Goal: Find specific page/section: Find specific page/section

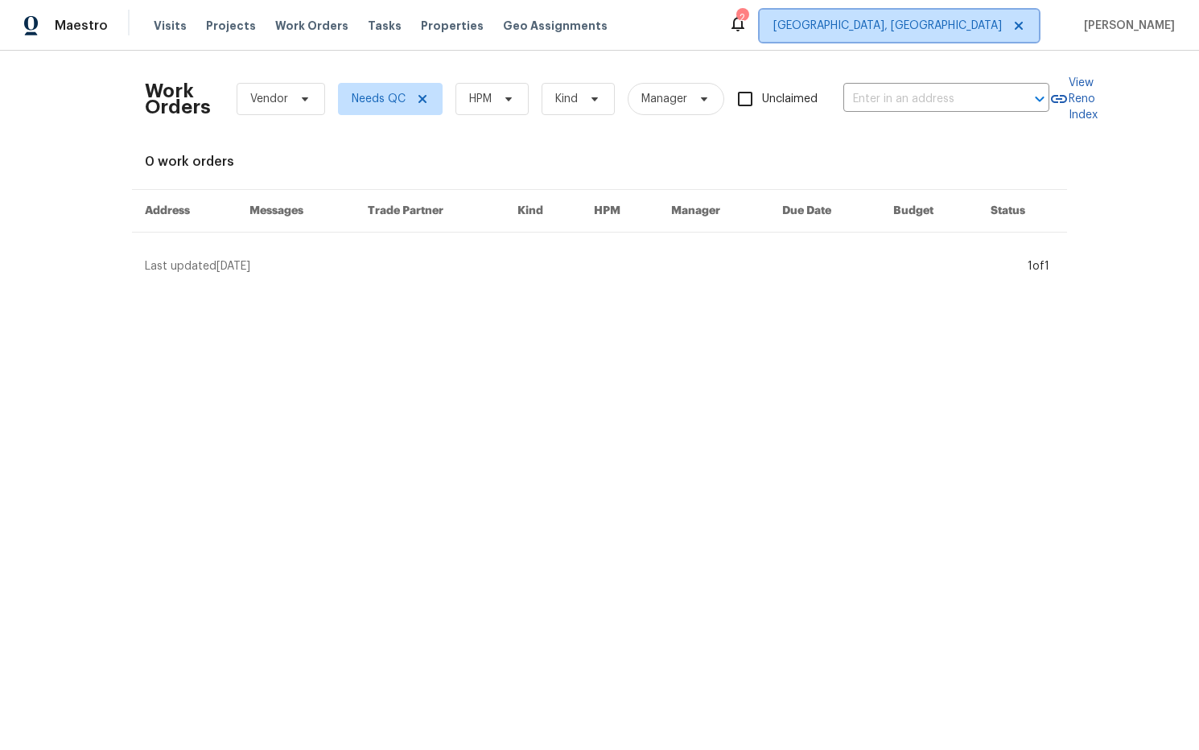
click at [967, 31] on span "[GEOGRAPHIC_DATA], [GEOGRAPHIC_DATA]" at bounding box center [887, 26] width 228 height 16
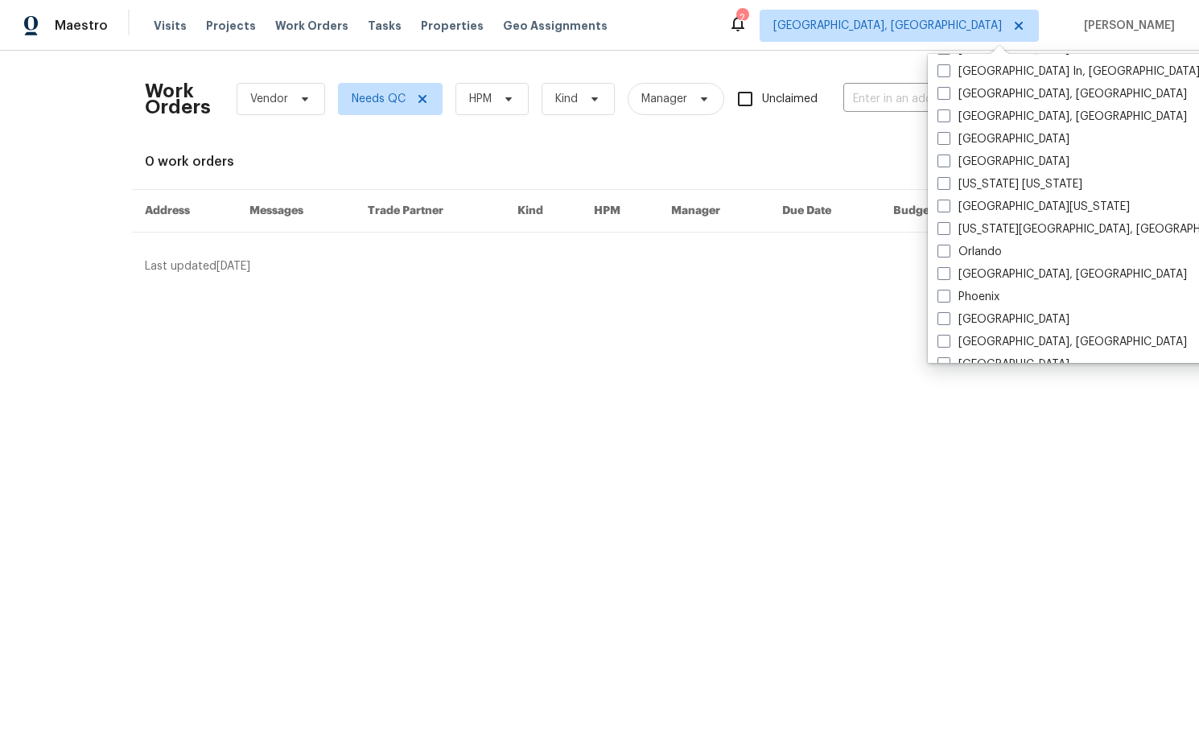
scroll to position [704, 0]
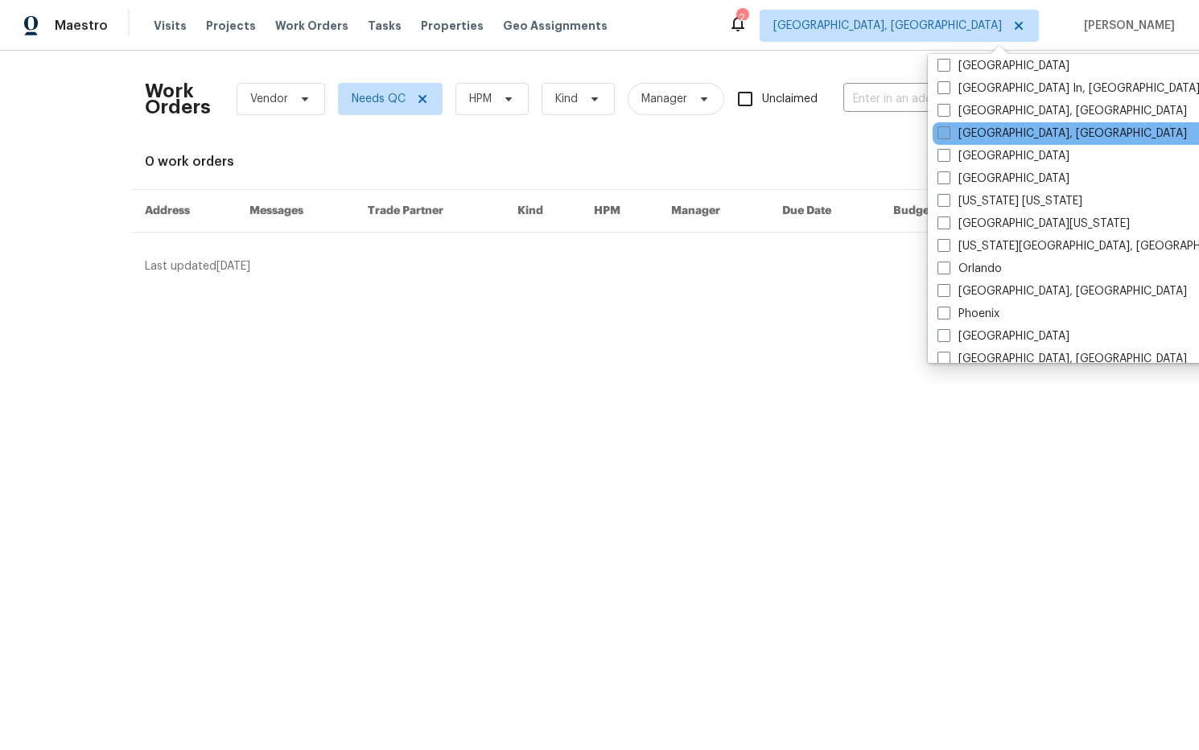
click at [939, 133] on span at bounding box center [943, 132] width 13 height 13
click at [939, 133] on input "[GEOGRAPHIC_DATA], [GEOGRAPHIC_DATA]" at bounding box center [942, 130] width 10 height 10
checkbox input "true"
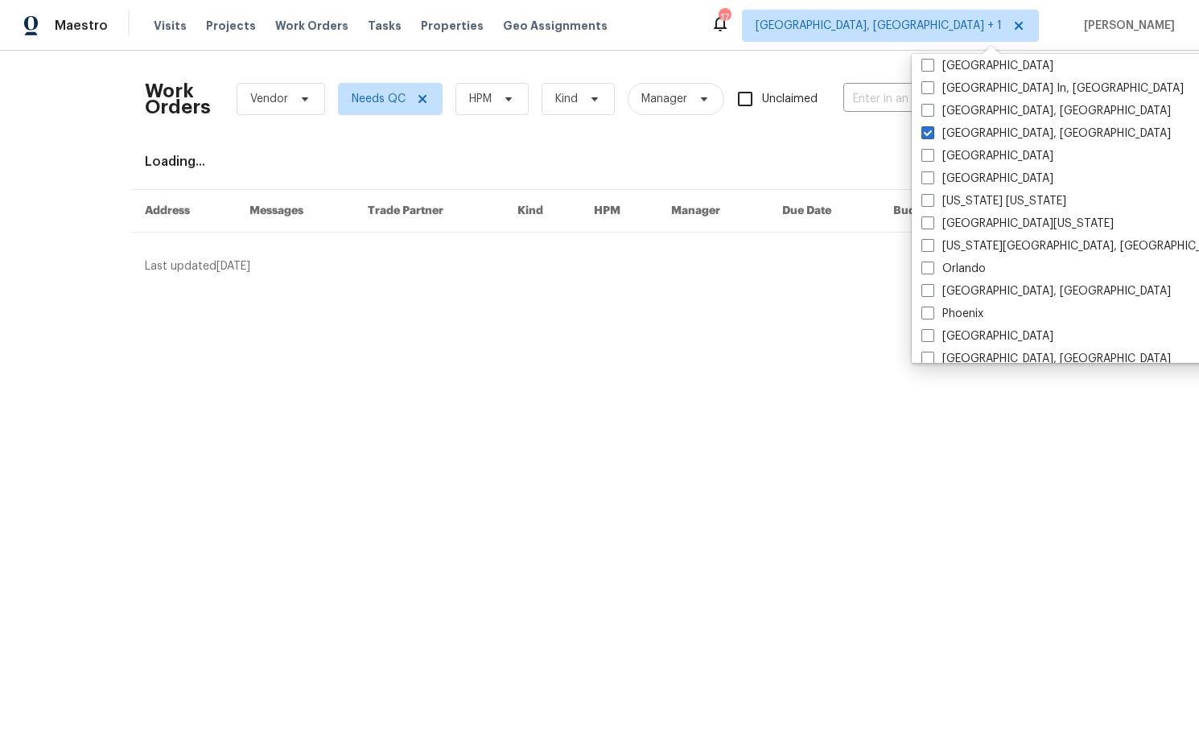
click at [866, 76] on div "Work Orders Vendor Needs QC HPM Kind Manager Unclaimed ​" at bounding box center [597, 99] width 904 height 71
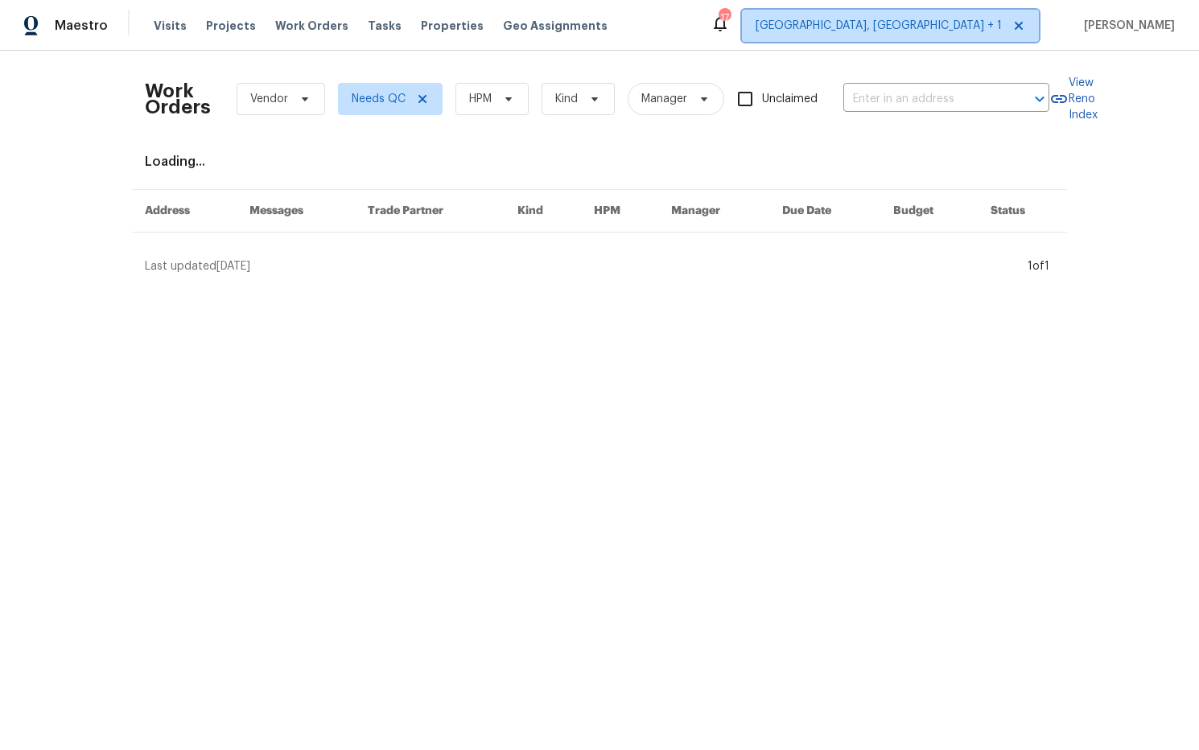
click at [1001, 30] on span "Albuquerque, NM + 1" at bounding box center [878, 26] width 246 height 16
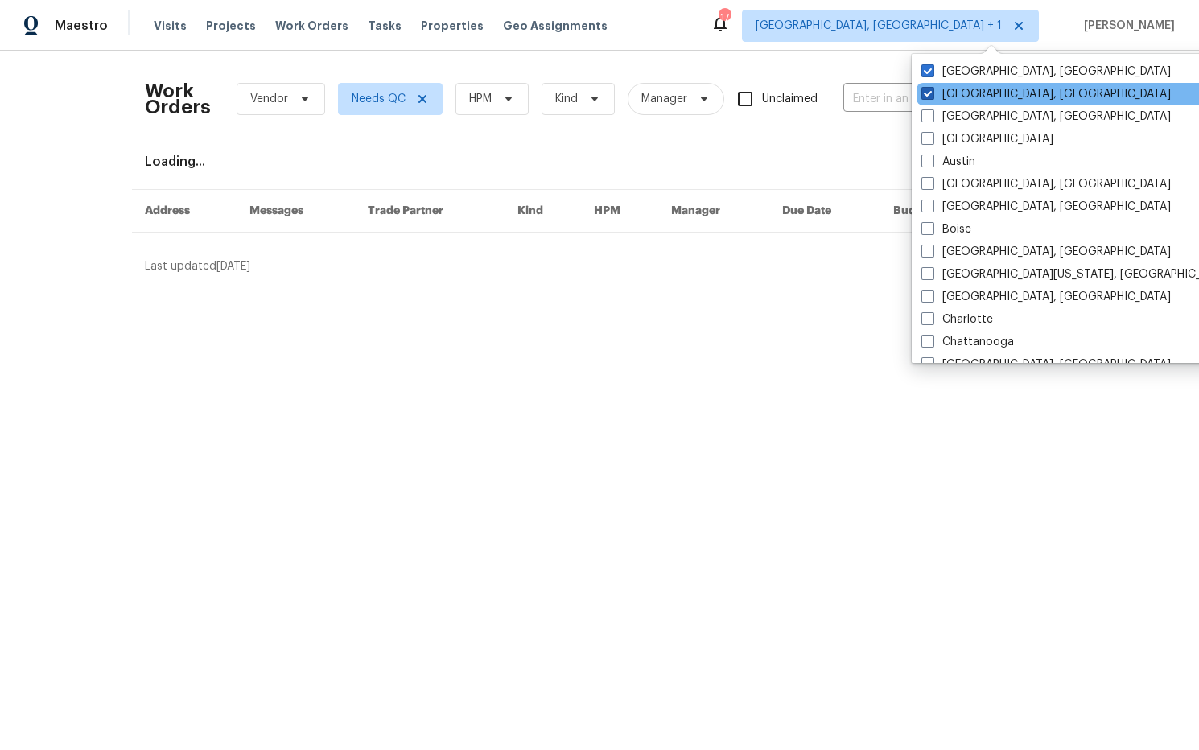
click at [991, 97] on label "Albuquerque, NM" at bounding box center [1045, 94] width 249 height 16
click at [931, 97] on input "Albuquerque, NM" at bounding box center [926, 91] width 10 height 10
checkbox input "false"
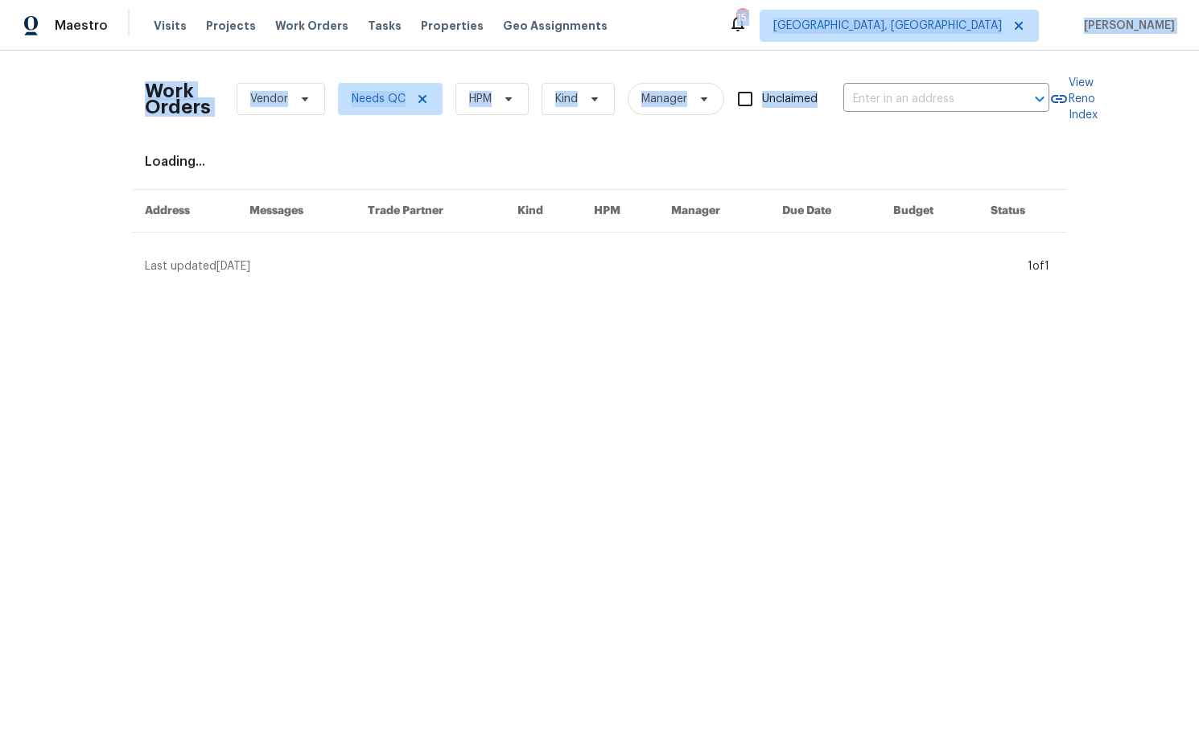
click at [856, 49] on div "Maestro Visits Projects Work Orders Tasks Properties Geo Assignments 15 Miami, …" at bounding box center [599, 25] width 1199 height 51
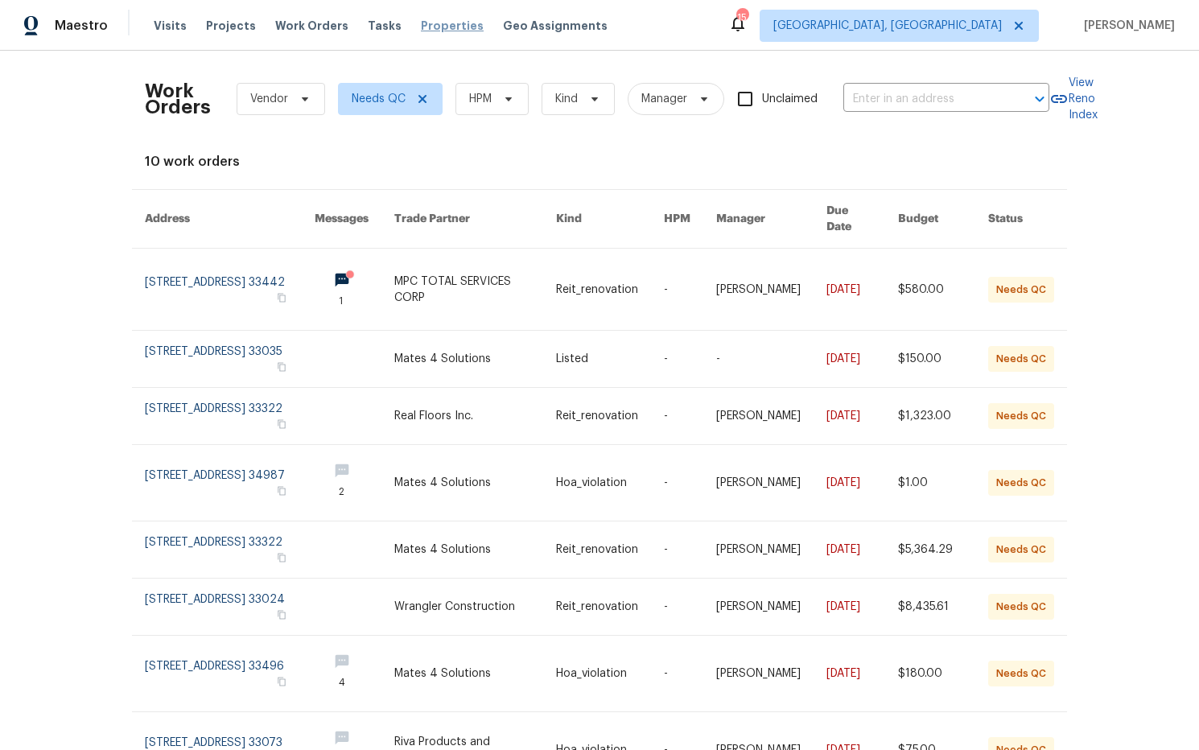
click at [422, 23] on span "Properties" at bounding box center [452, 26] width 63 height 16
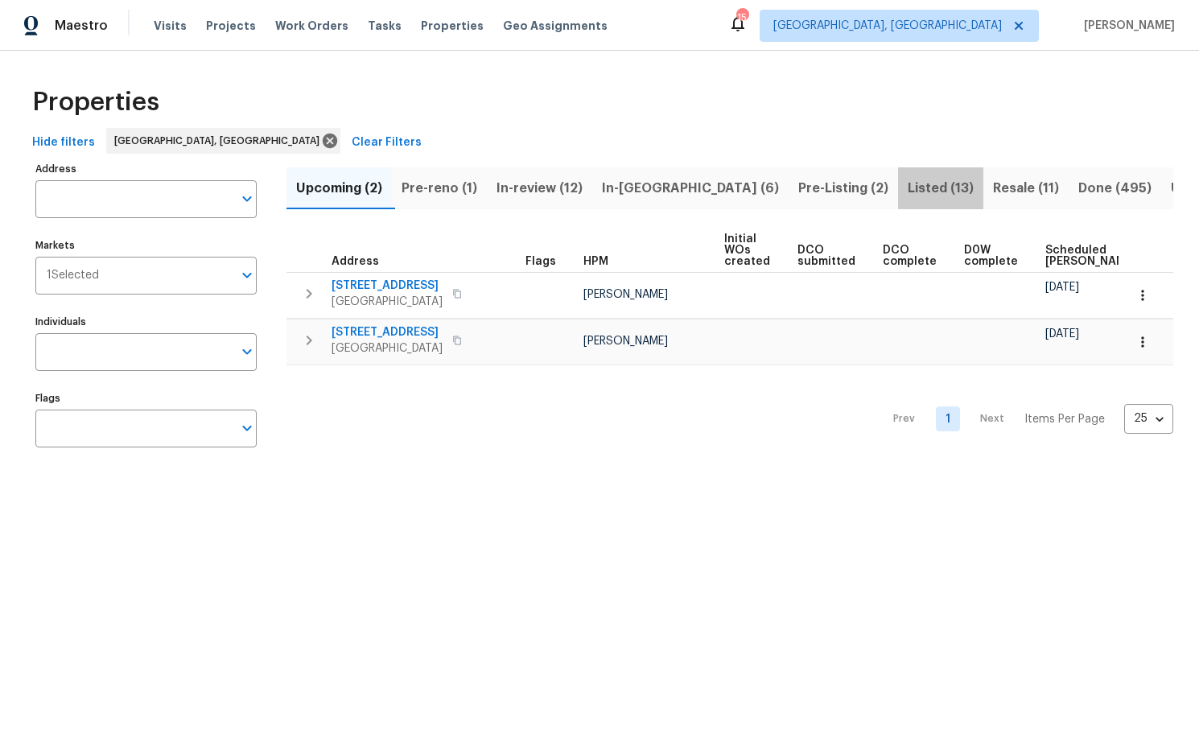
click at [907, 191] on span "Listed (13)" at bounding box center [940, 188] width 66 height 23
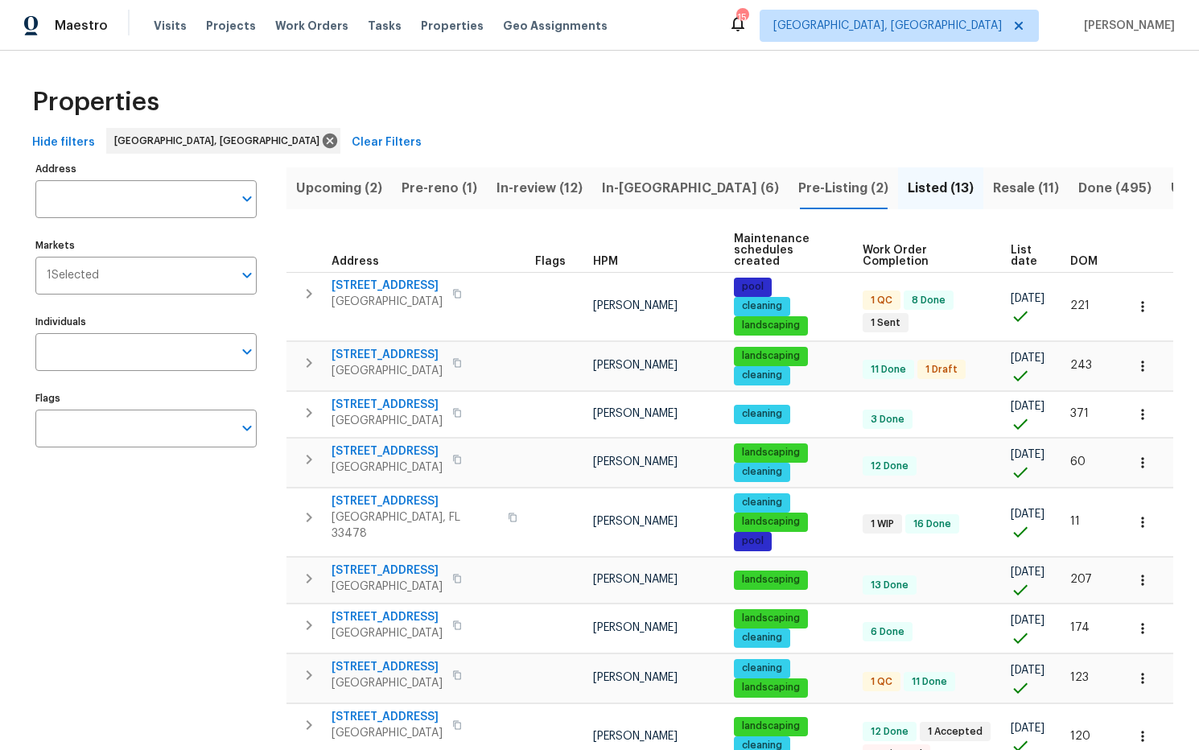
click at [1087, 256] on span "DOM" at bounding box center [1083, 261] width 27 height 11
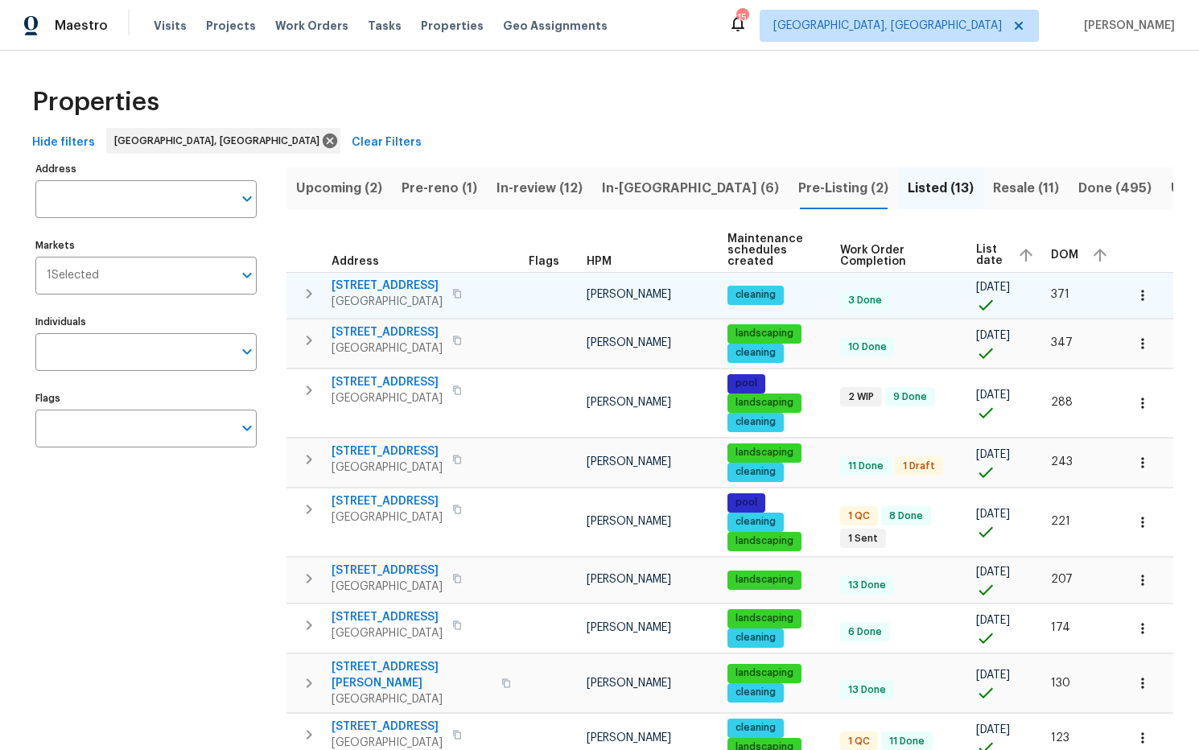
click at [421, 288] on span "[STREET_ADDRESS]" at bounding box center [386, 286] width 111 height 16
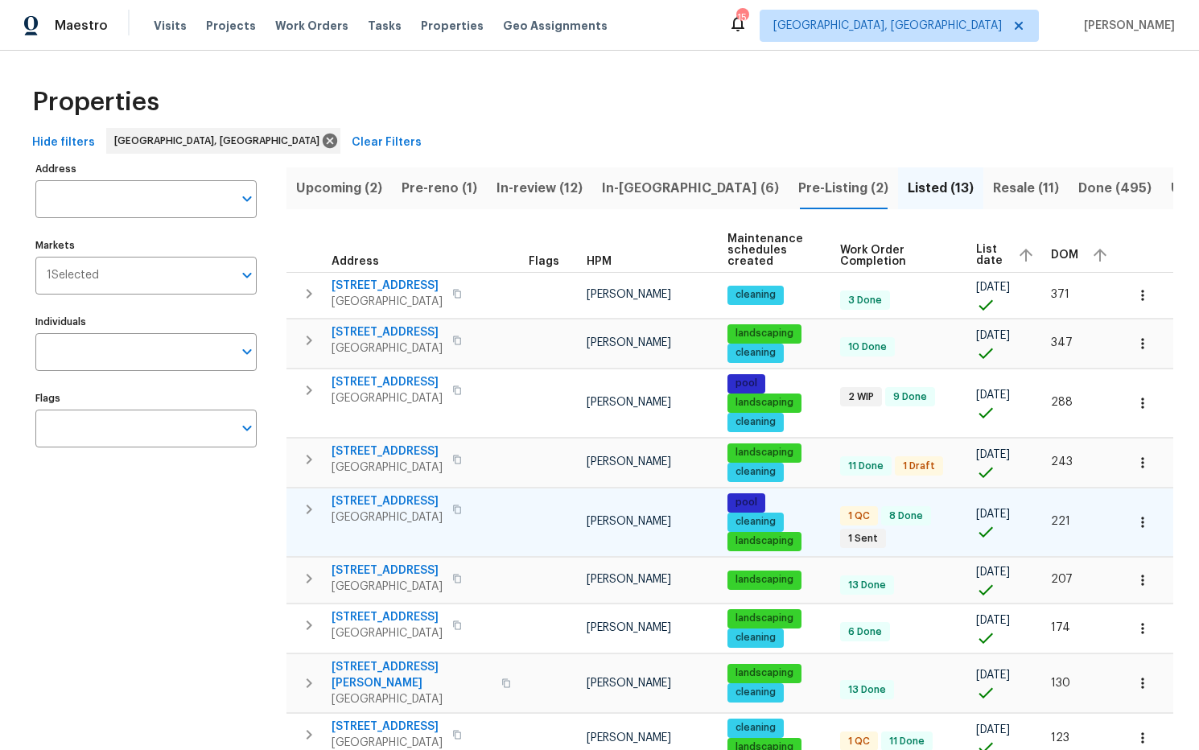
scroll to position [310, 0]
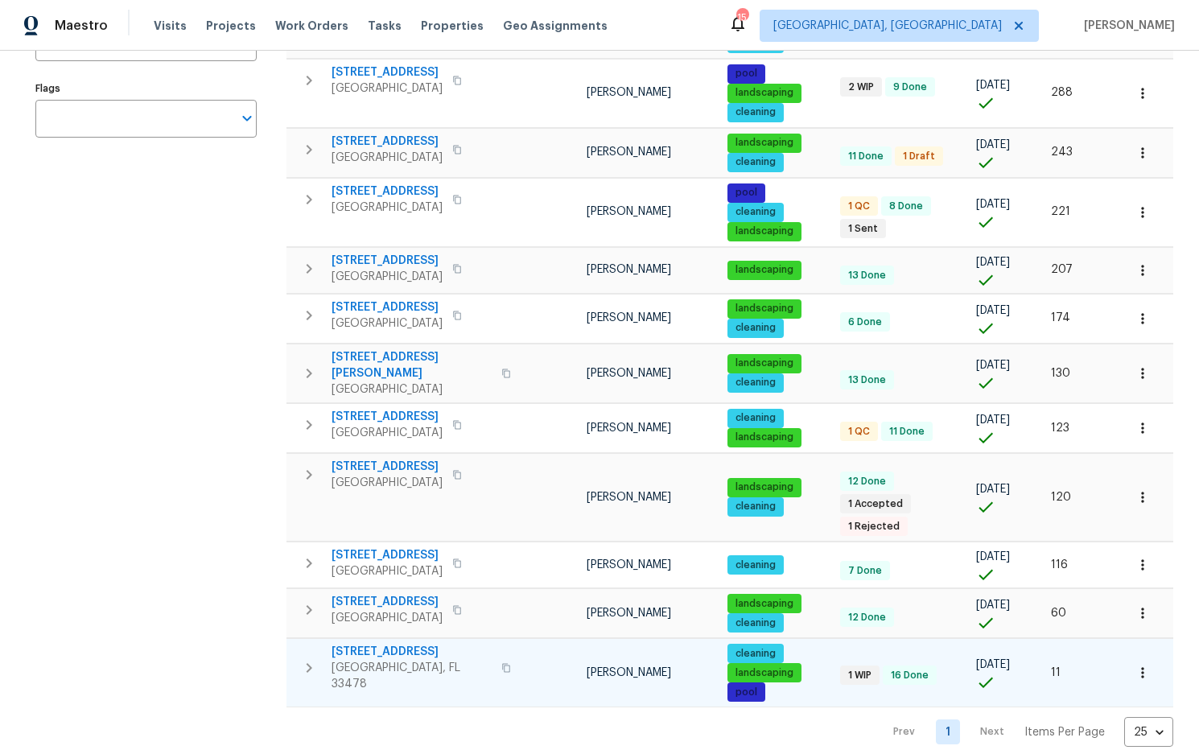
click at [401, 644] on span "[STREET_ADDRESS]" at bounding box center [411, 652] width 160 height 16
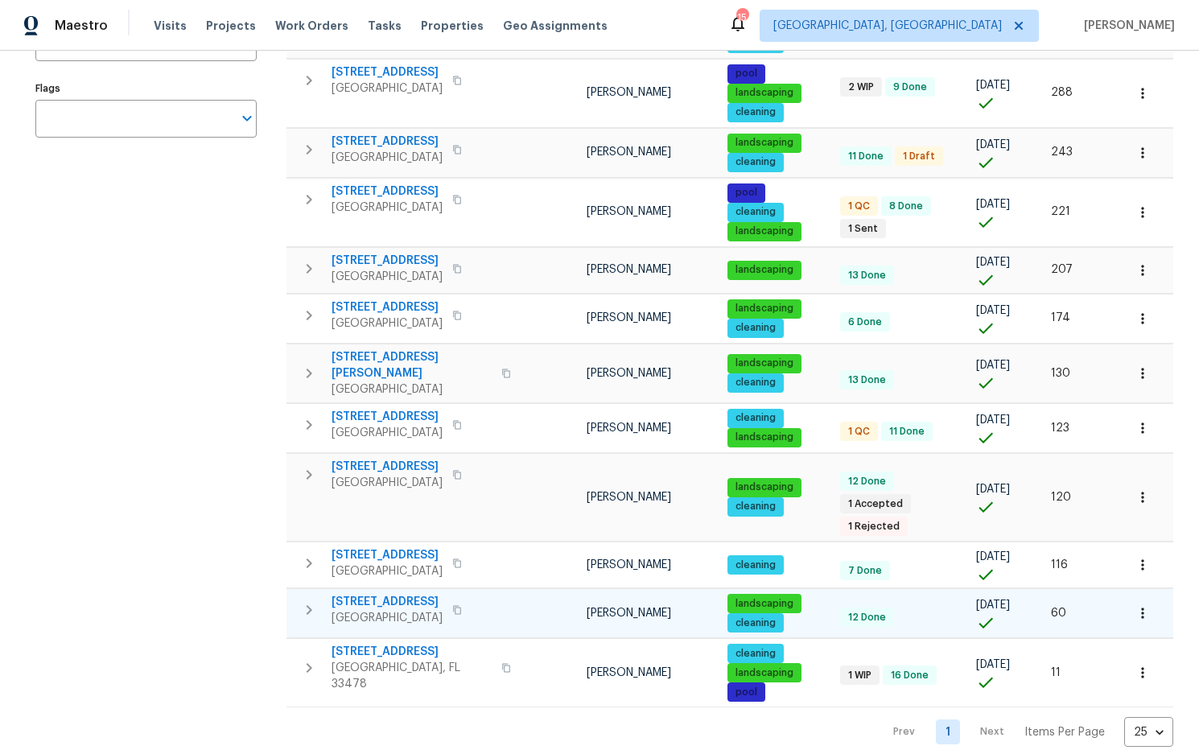
click at [442, 594] on span "[STREET_ADDRESS]" at bounding box center [386, 602] width 111 height 16
click at [389, 467] on span "[STREET_ADDRESS]" at bounding box center [386, 467] width 111 height 16
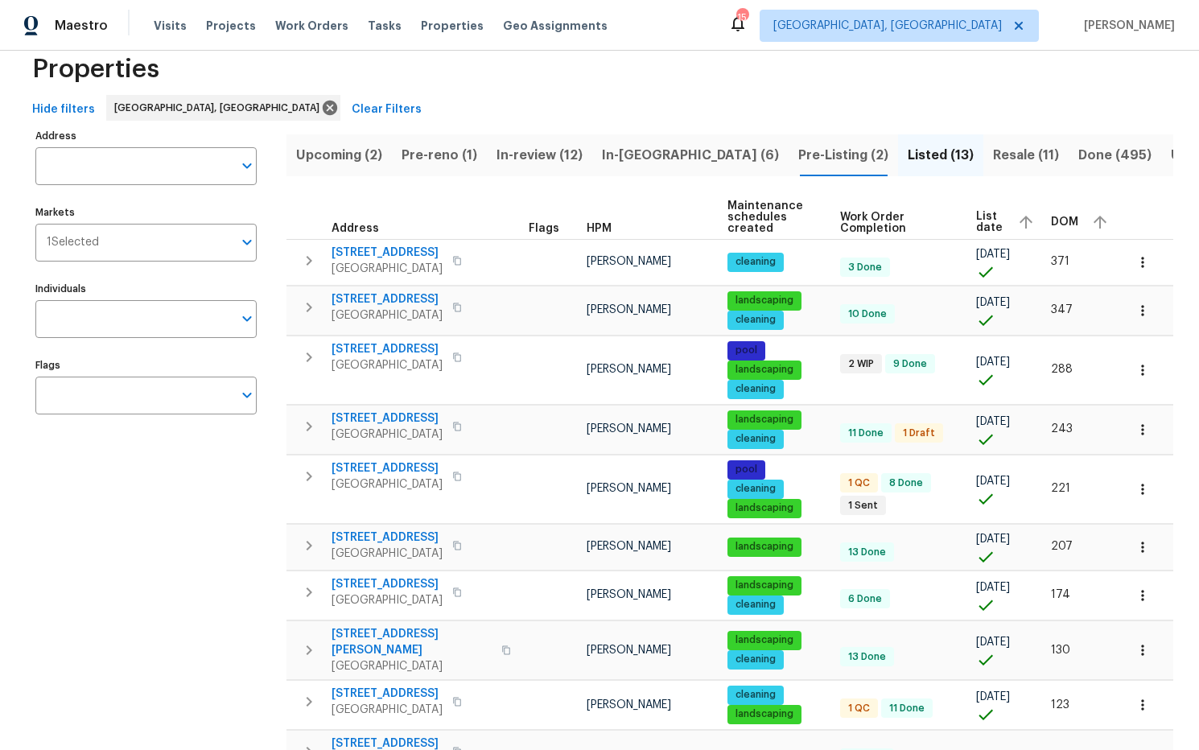
scroll to position [0, 0]
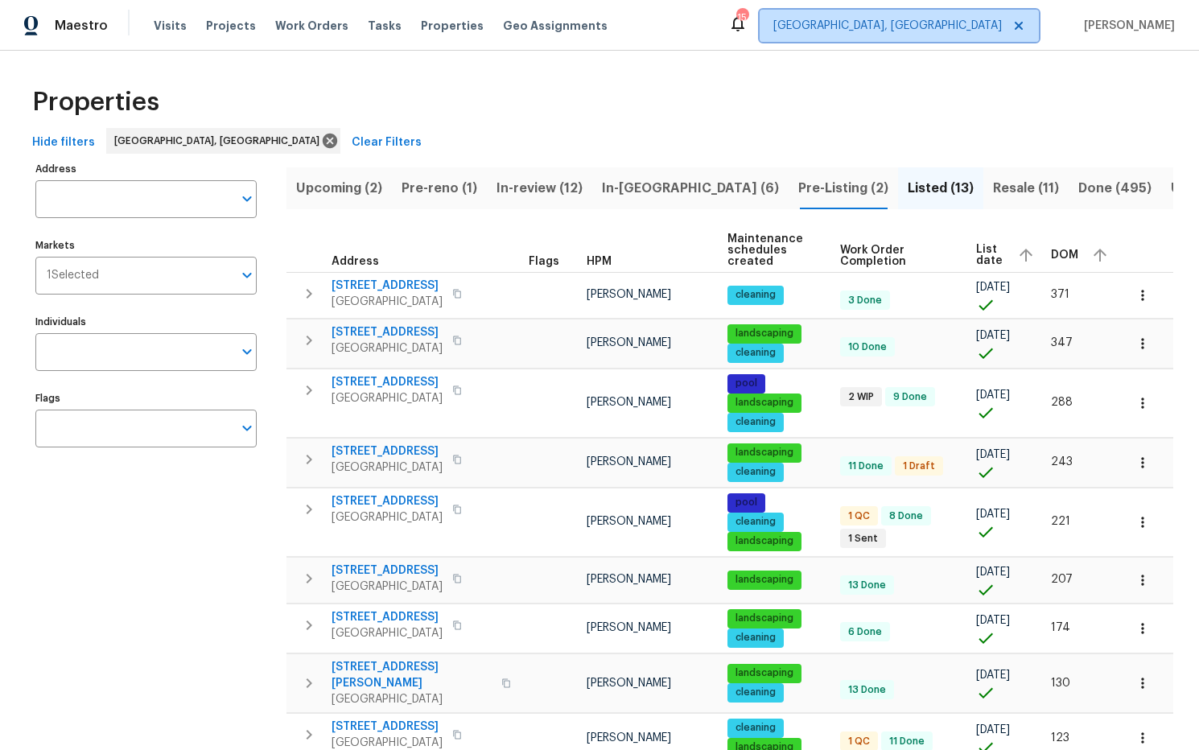
click at [985, 30] on span "Miami, FL" at bounding box center [887, 26] width 228 height 16
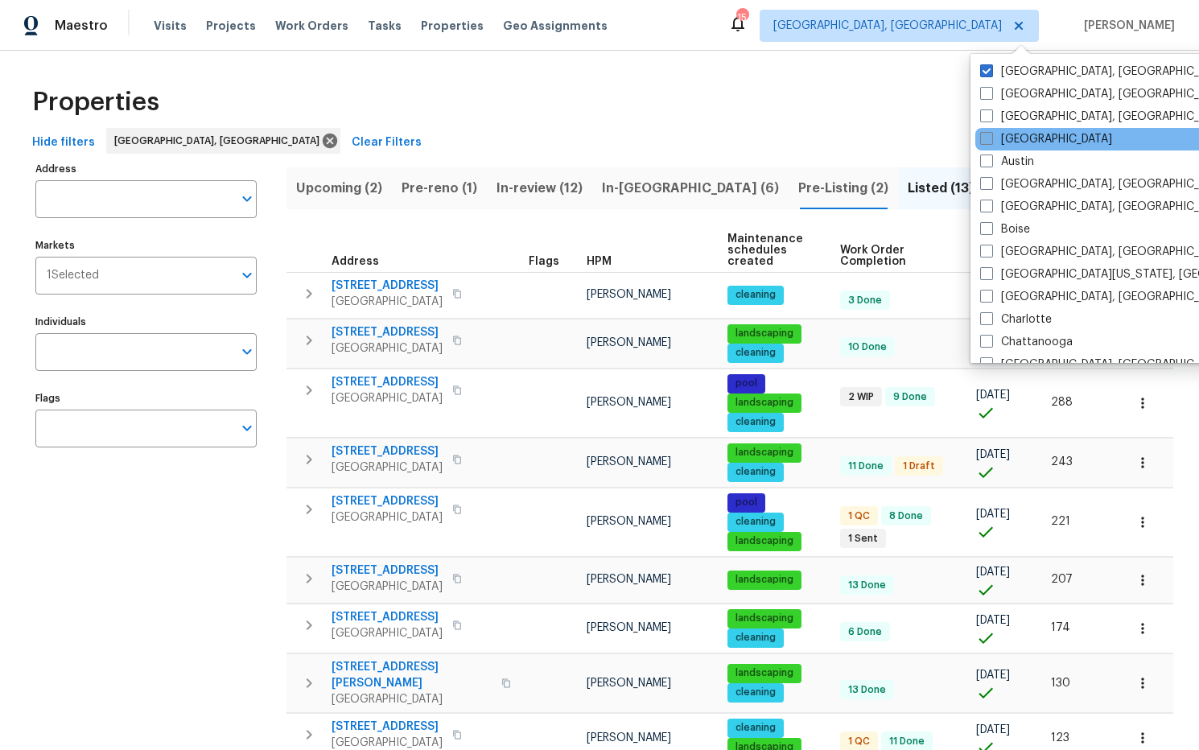
click at [985, 140] on span at bounding box center [986, 138] width 13 height 13
click at [985, 140] on input "[GEOGRAPHIC_DATA]" at bounding box center [985, 136] width 10 height 10
checkbox input "true"
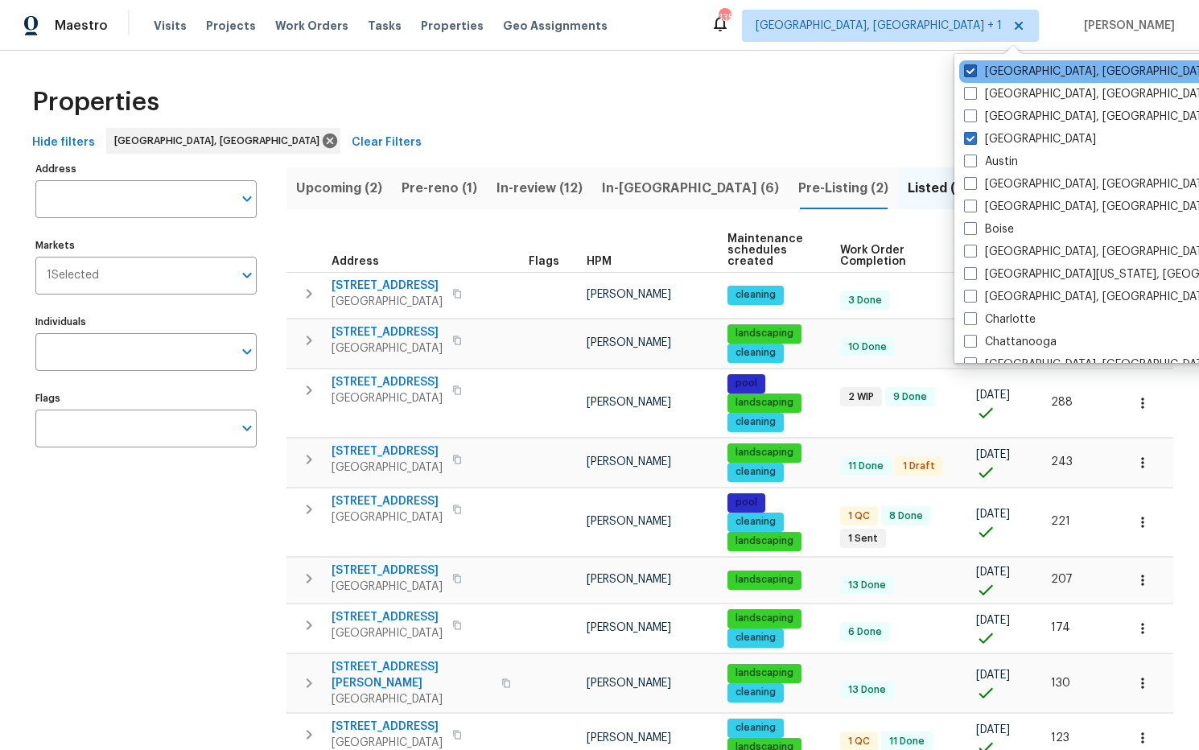
click at [972, 68] on span at bounding box center [970, 70] width 13 height 13
click at [972, 68] on input "Miami, FL" at bounding box center [969, 69] width 10 height 10
checkbox input "false"
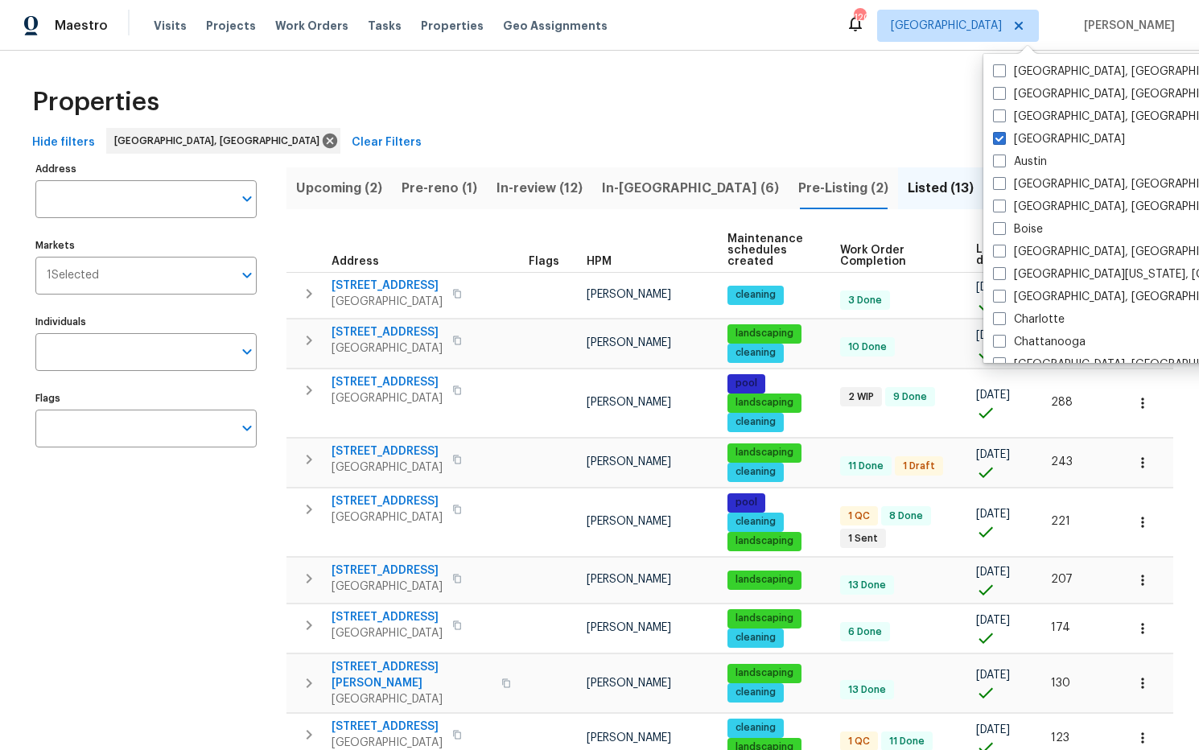
click at [911, 62] on div "Properties Hide filters Miami, FL Clear Filters Address Address Markets 1 Selec…" at bounding box center [599, 566] width 1199 height 1031
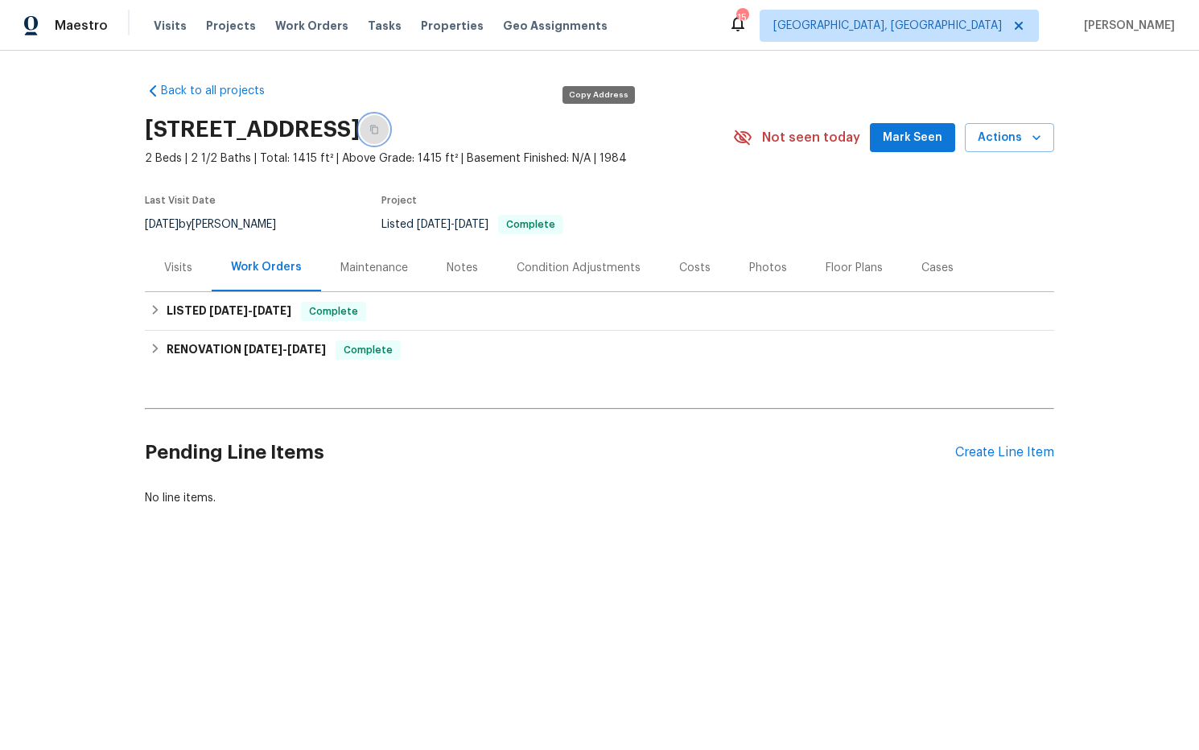
click at [379, 130] on icon "button" at bounding box center [374, 130] width 10 height 10
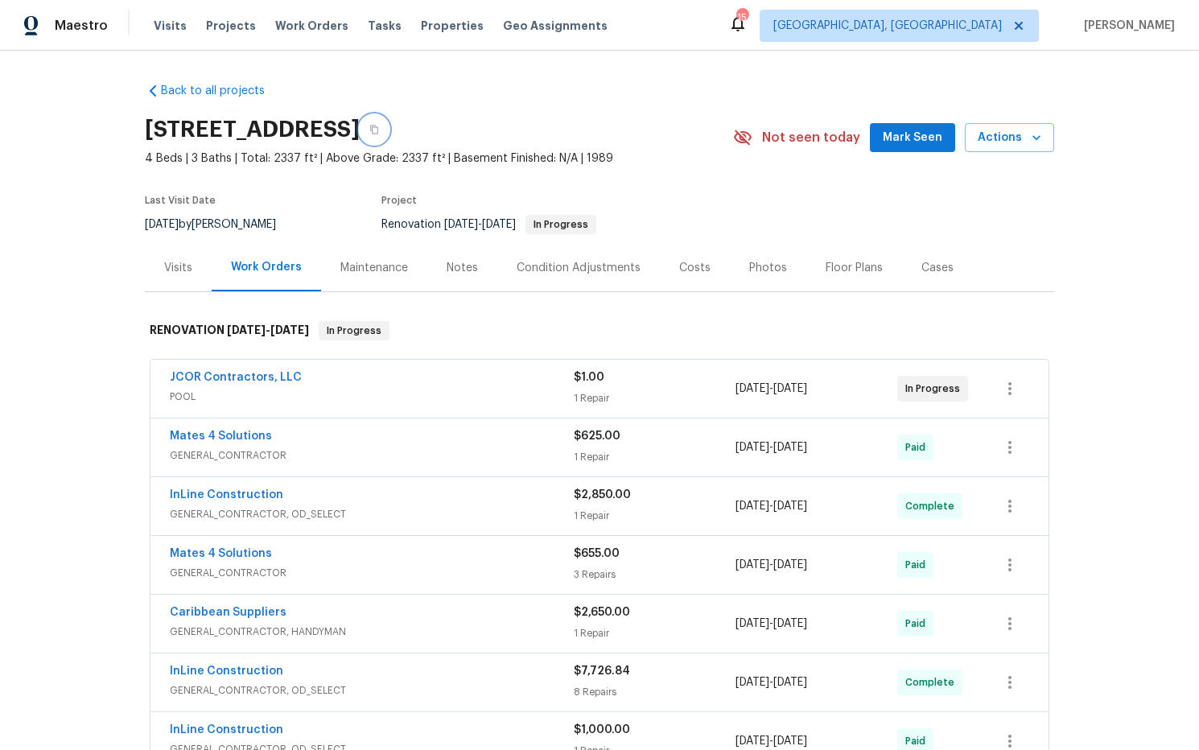
click at [378, 128] on icon "button" at bounding box center [374, 129] width 8 height 9
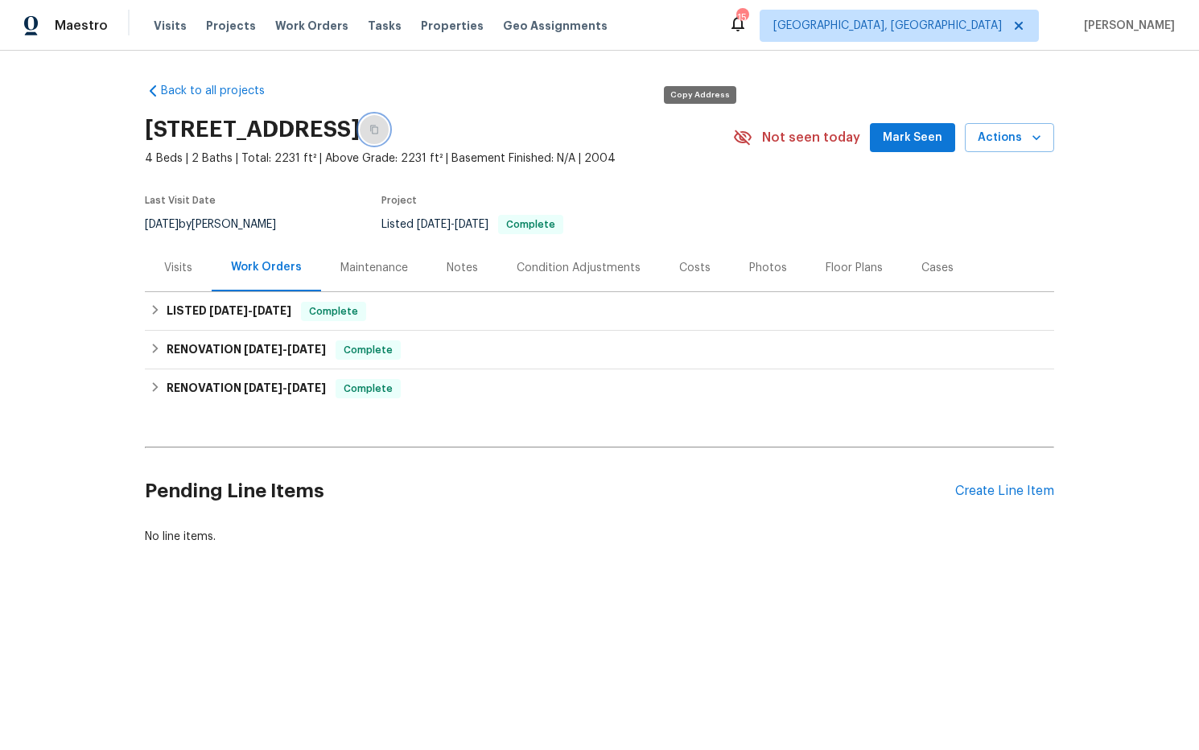
click at [379, 133] on icon "button" at bounding box center [374, 130] width 10 height 10
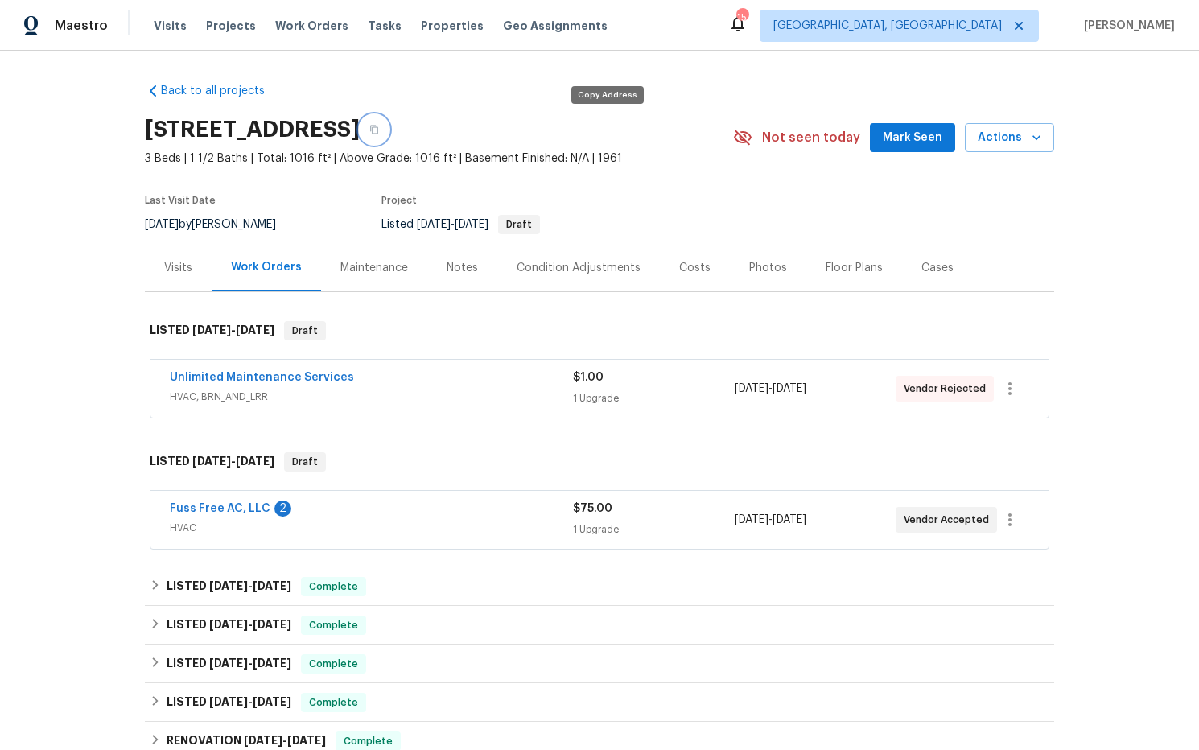
click at [379, 128] on icon "button" at bounding box center [374, 130] width 10 height 10
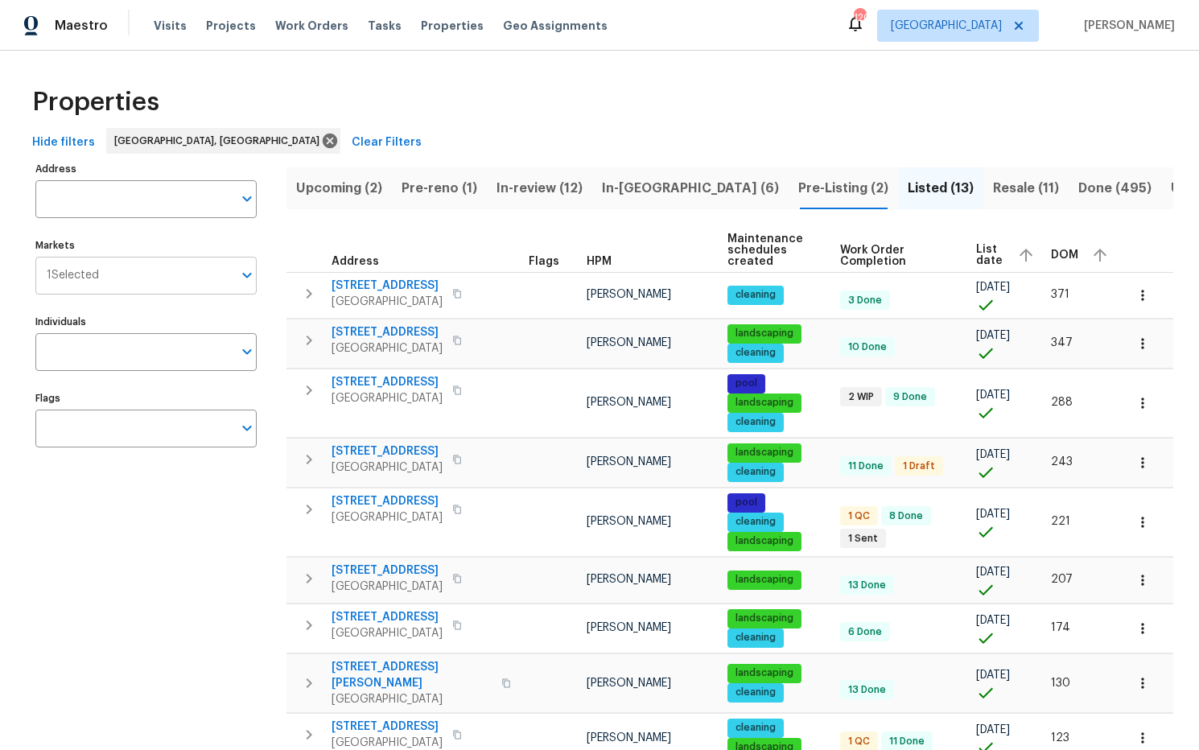
click at [242, 274] on icon "Open" at bounding box center [246, 274] width 19 height 19
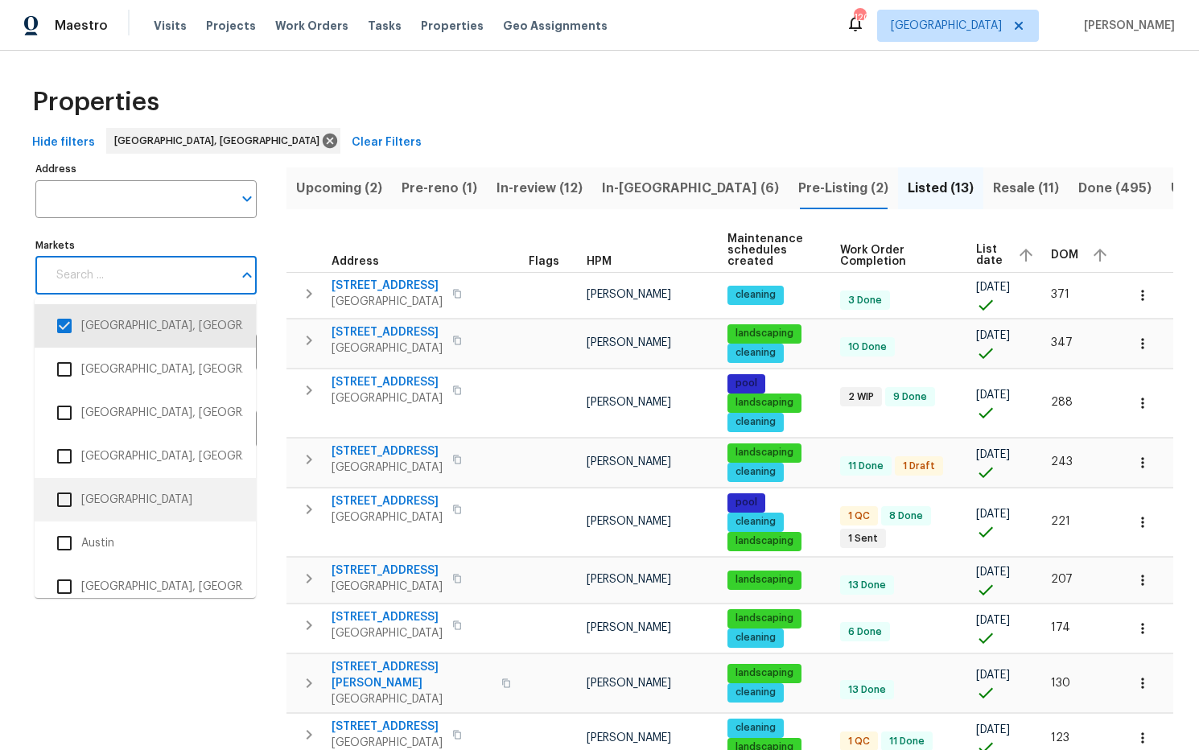
click at [150, 495] on li "[GEOGRAPHIC_DATA]" at bounding box center [144, 500] width 195 height 34
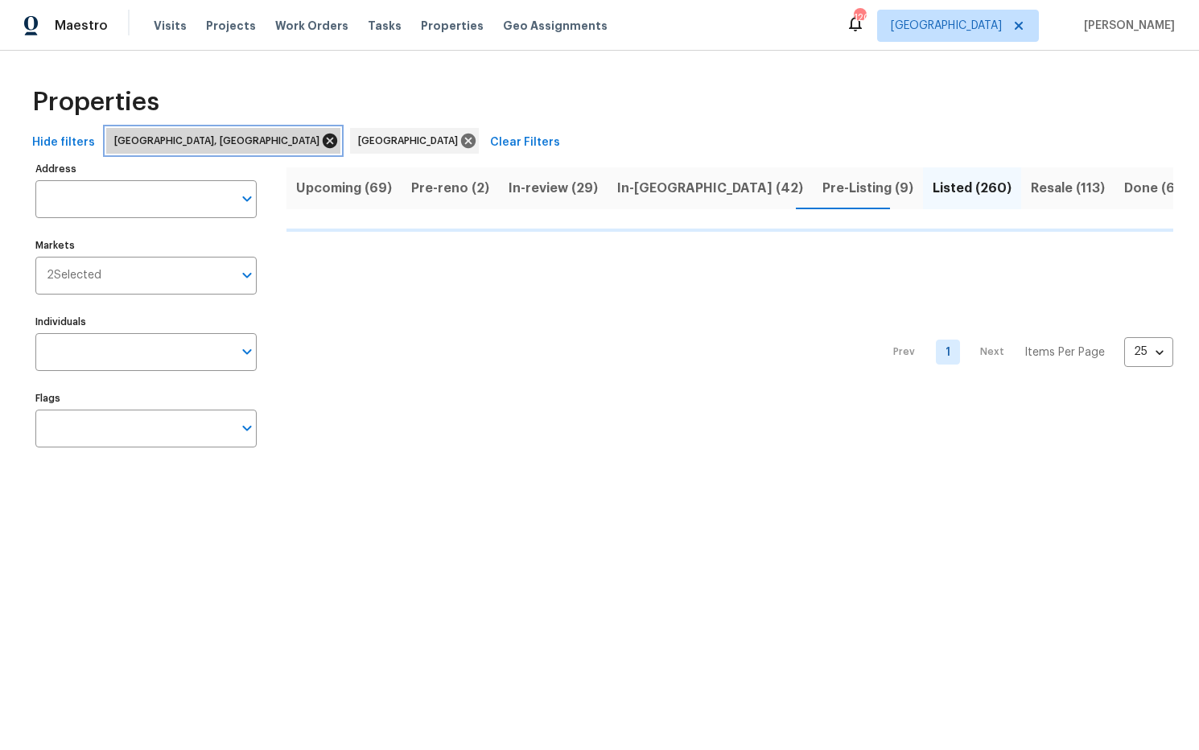
click at [321, 138] on icon at bounding box center [330, 141] width 18 height 18
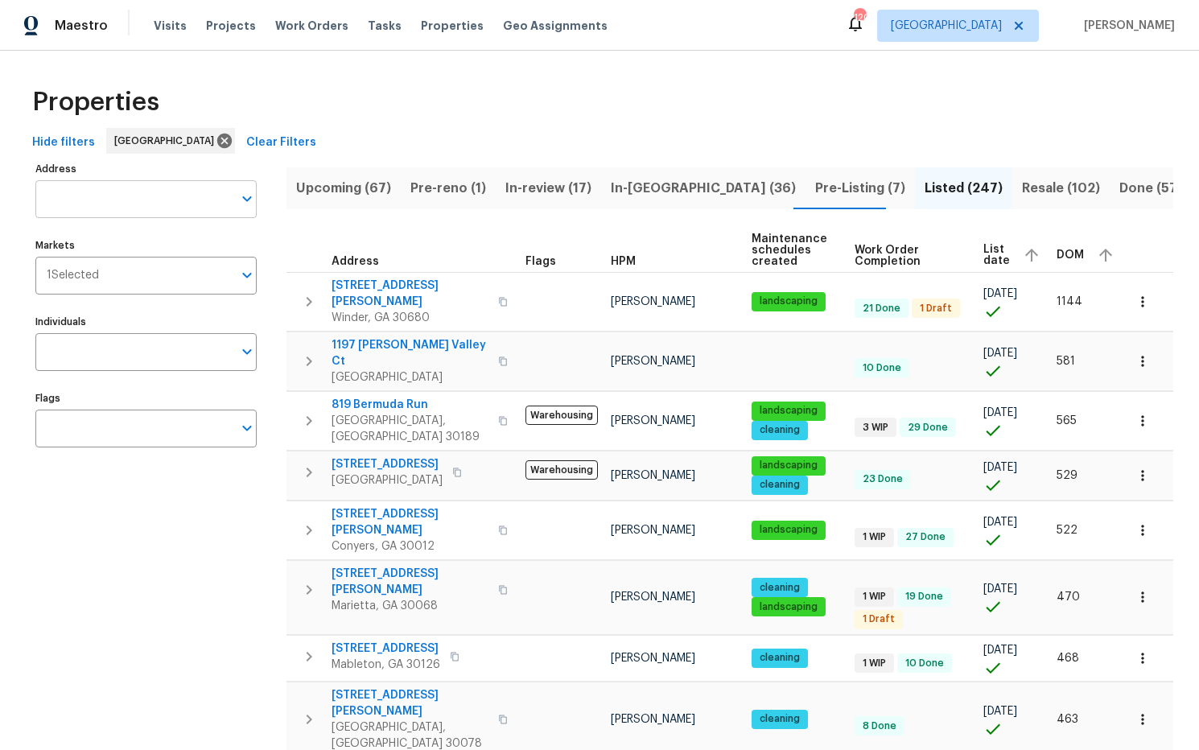
click at [184, 195] on input "Address" at bounding box center [133, 199] width 197 height 38
paste input "136 Victor Cir NW Atlanta, GA 30314"
type input "136 Victor Cir NW Atlanta, GA 30314"
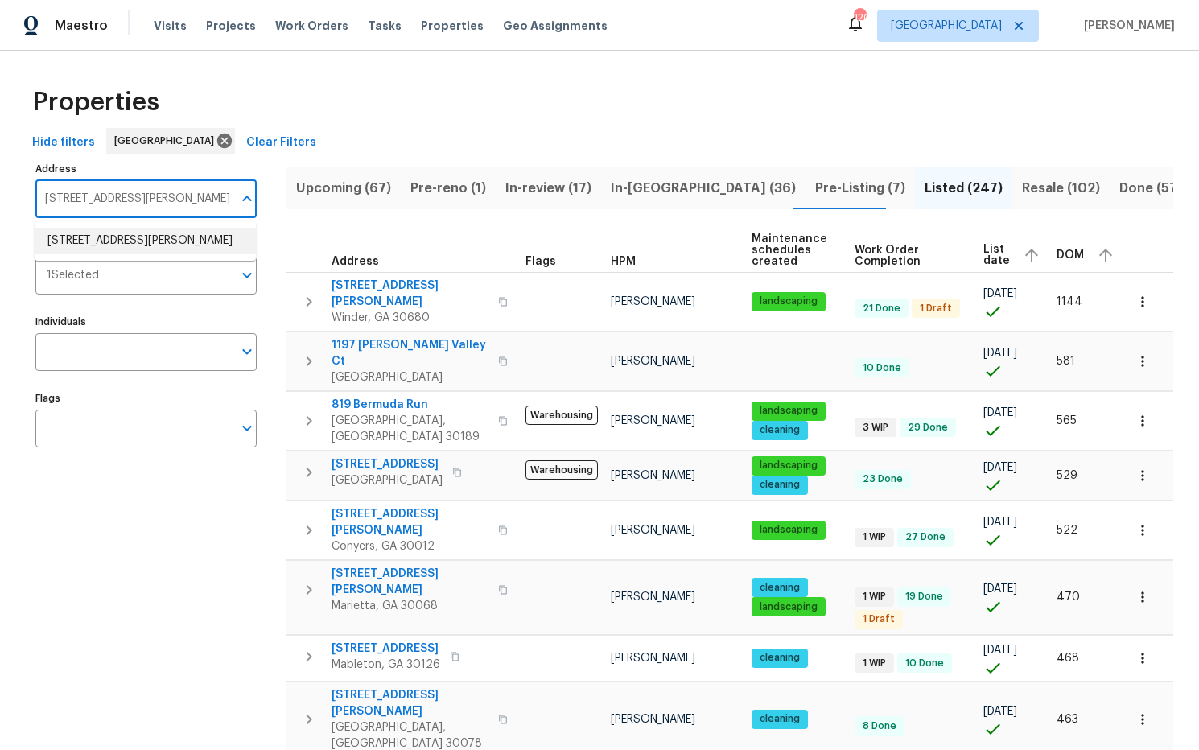
click at [174, 246] on li "136 Victor Cir NW Atlanta GA 30314" at bounding box center [145, 241] width 221 height 27
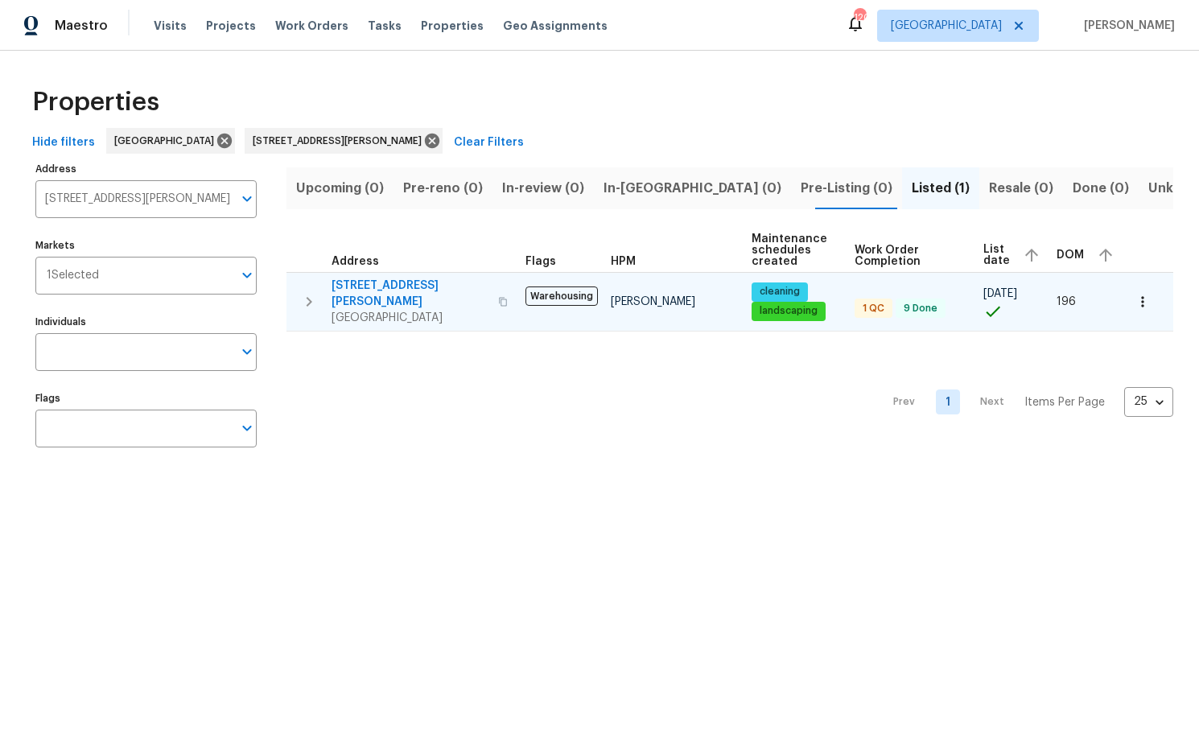
click at [389, 284] on span "[STREET_ADDRESS][PERSON_NAME]" at bounding box center [409, 294] width 157 height 32
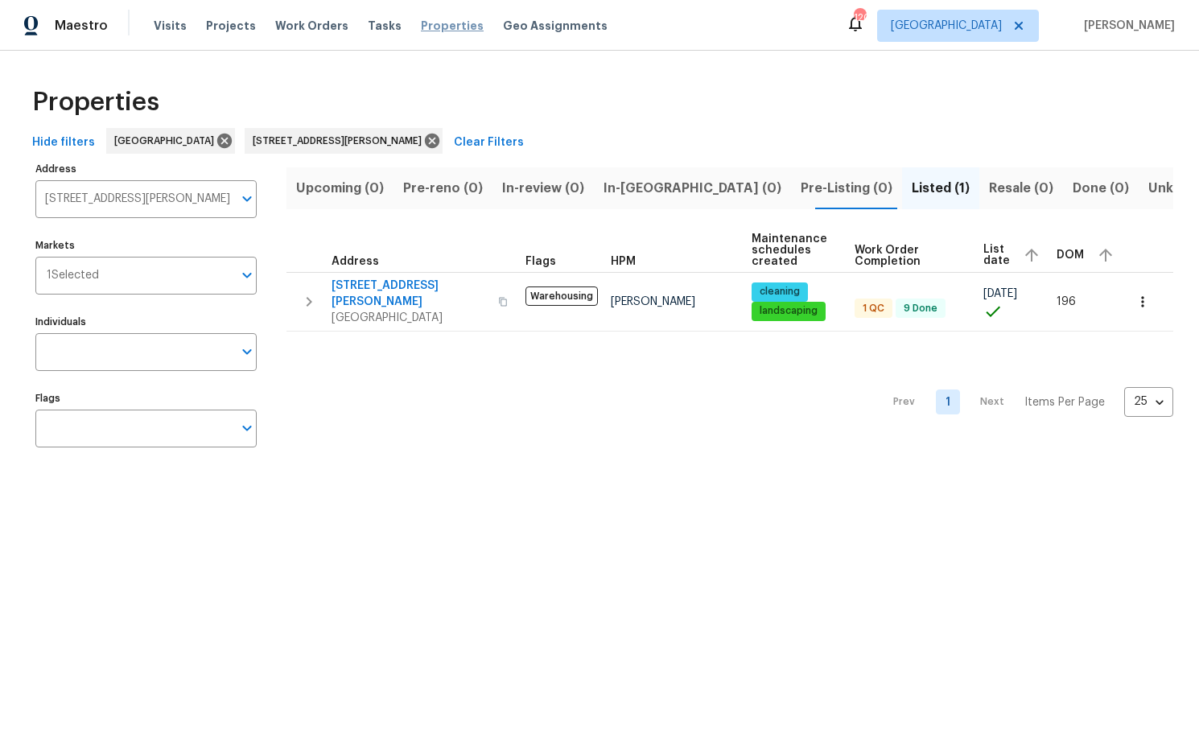
click at [439, 23] on span "Properties" at bounding box center [452, 26] width 63 height 16
click at [435, 30] on span "Properties" at bounding box center [452, 26] width 63 height 16
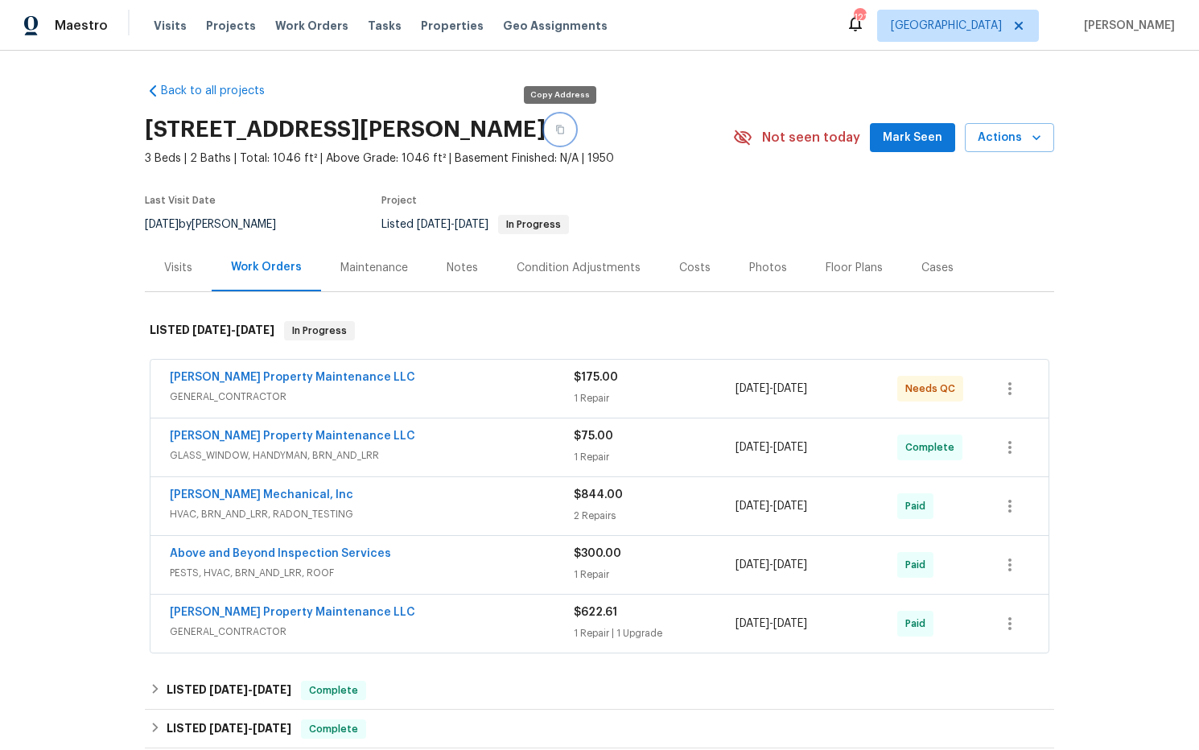
click at [555, 130] on icon "button" at bounding box center [560, 130] width 10 height 10
drag, startPoint x: 557, startPoint y: 128, endPoint x: 755, endPoint y: 0, distance: 235.6
click at [557, 128] on icon "button" at bounding box center [560, 130] width 10 height 10
click at [177, 274] on div "Visits" at bounding box center [178, 268] width 28 height 16
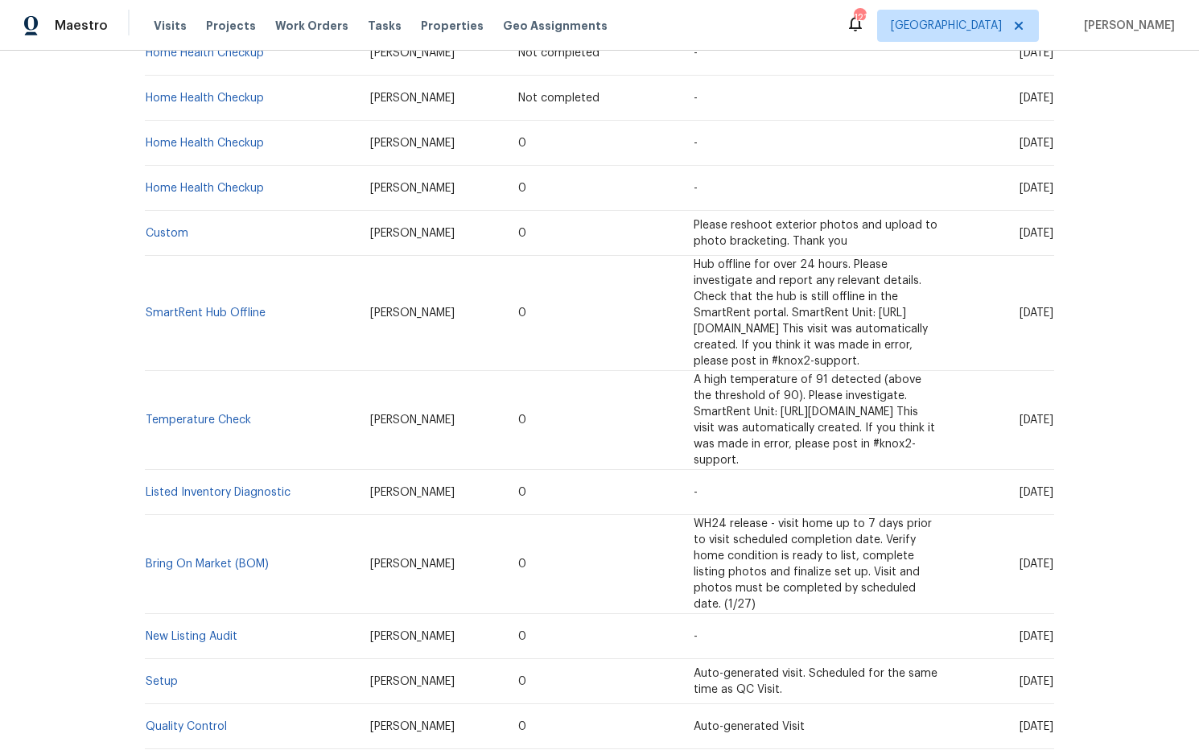
scroll to position [475, 0]
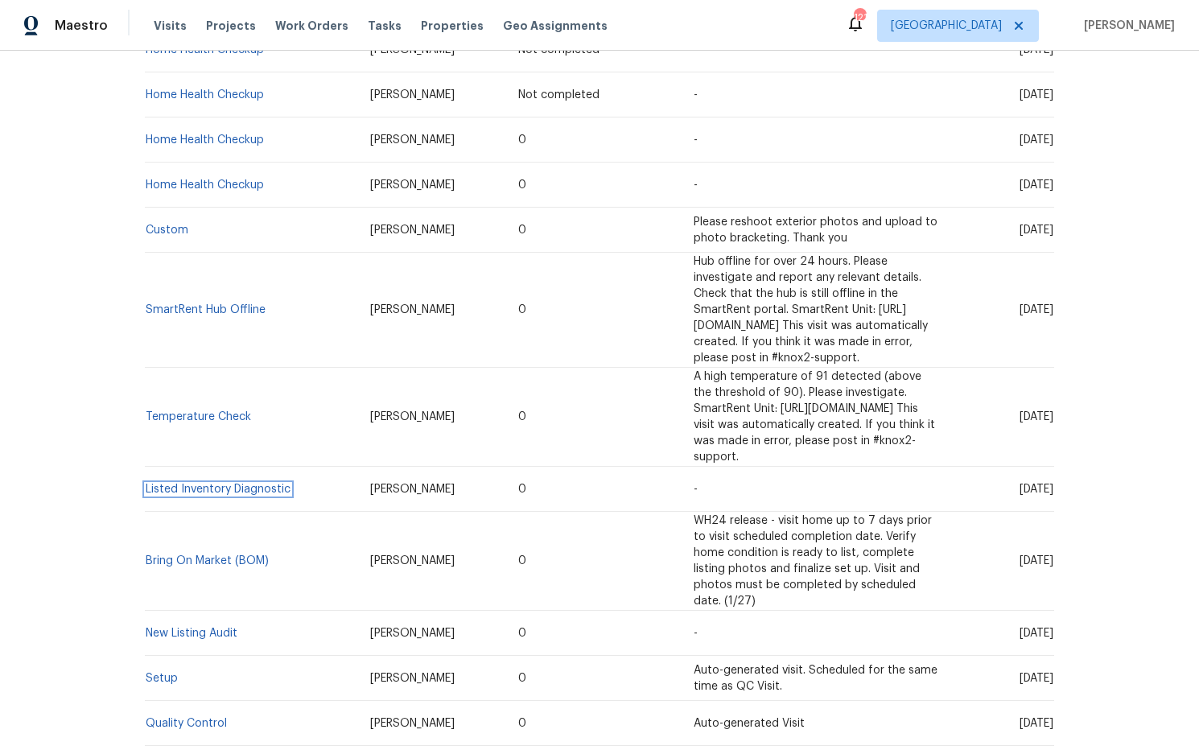
click at [235, 483] on link "Listed Inventory Diagnostic" at bounding box center [218, 488] width 145 height 11
